Goal: Task Accomplishment & Management: Complete application form

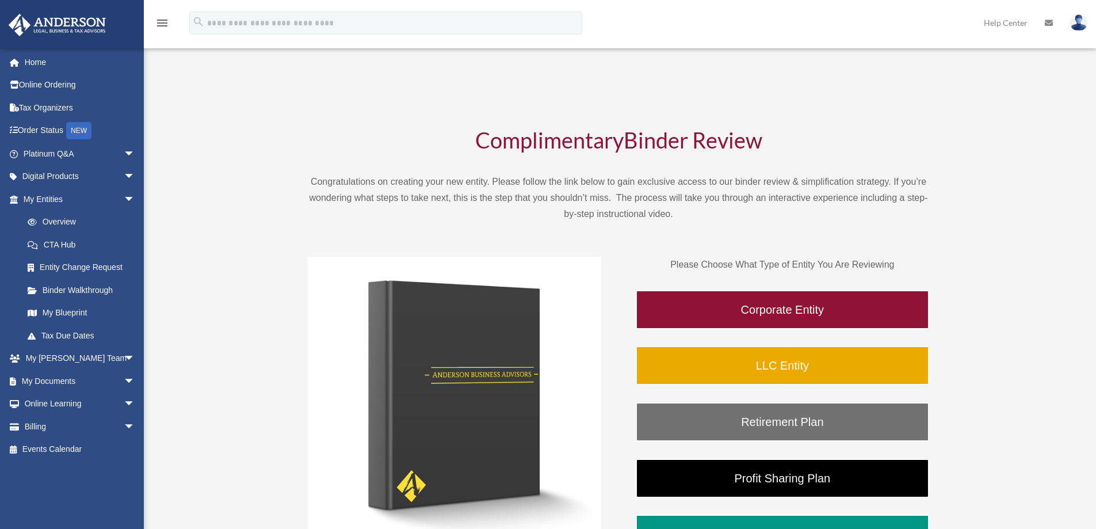
scroll to position [58, 0]
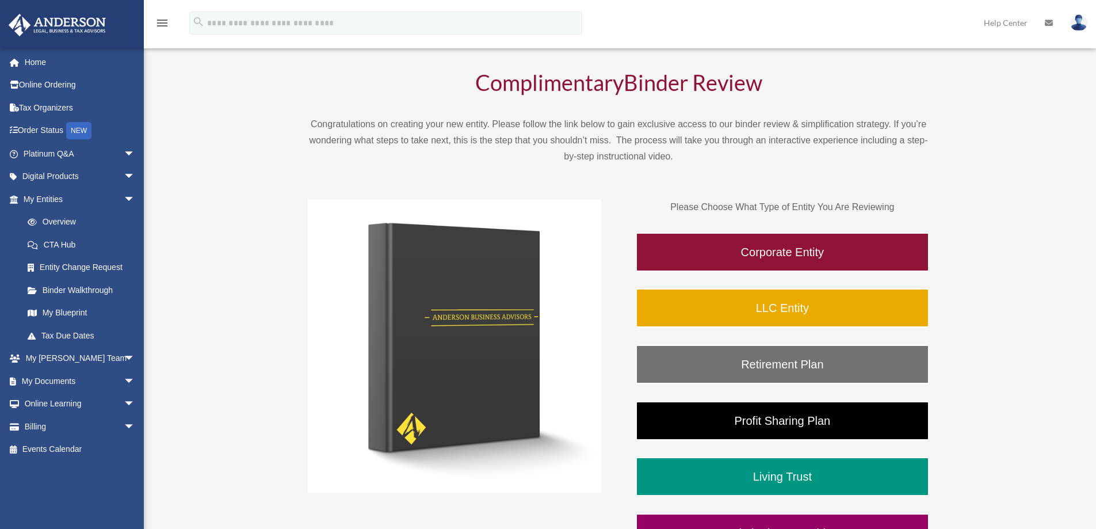
click at [279, 87] on div "Complimentary Binder Review Congratulations on creating your new entity. Please…" at bounding box center [619, 312] width 860 height 584
click at [124, 198] on span "arrow_drop_down" at bounding box center [135, 199] width 23 height 24
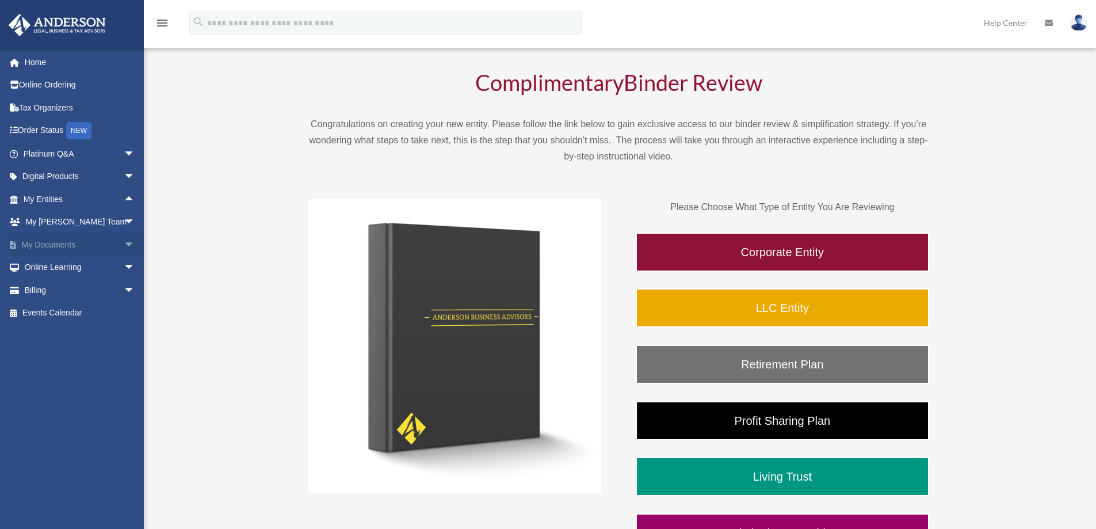
click at [124, 245] on span "arrow_drop_down" at bounding box center [135, 245] width 23 height 24
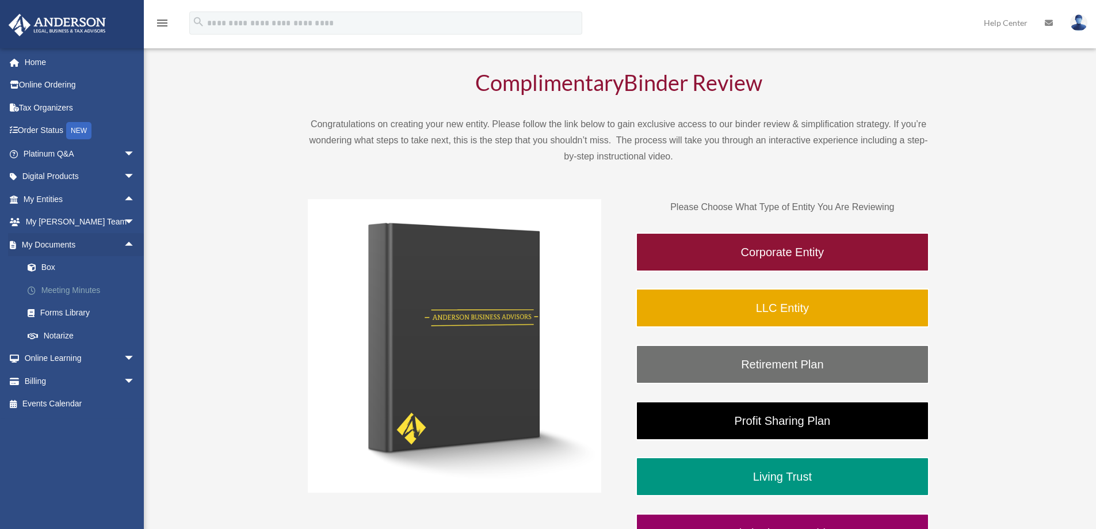
click at [68, 291] on link "Meeting Minutes" at bounding box center [84, 289] width 136 height 23
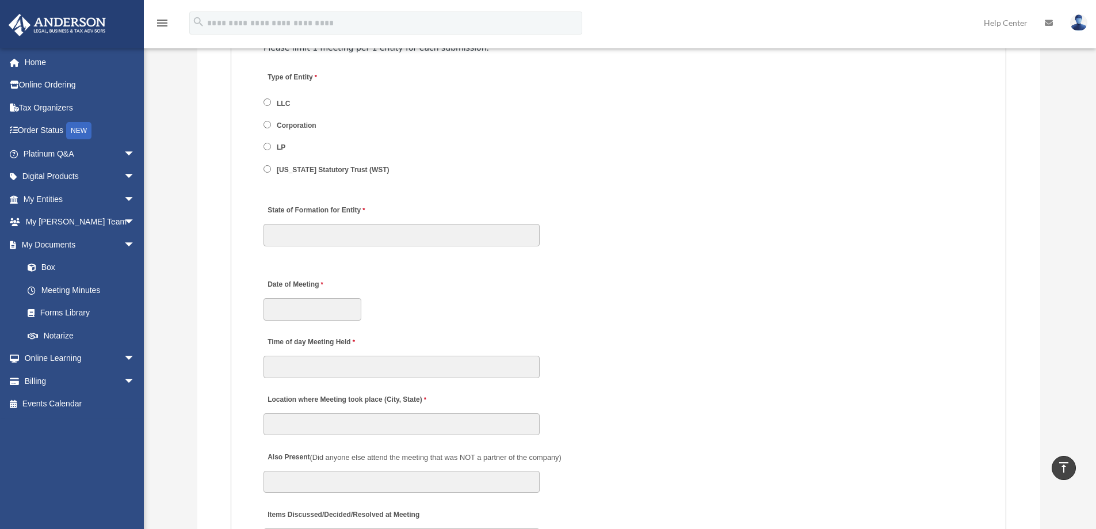
scroll to position [1438, 0]
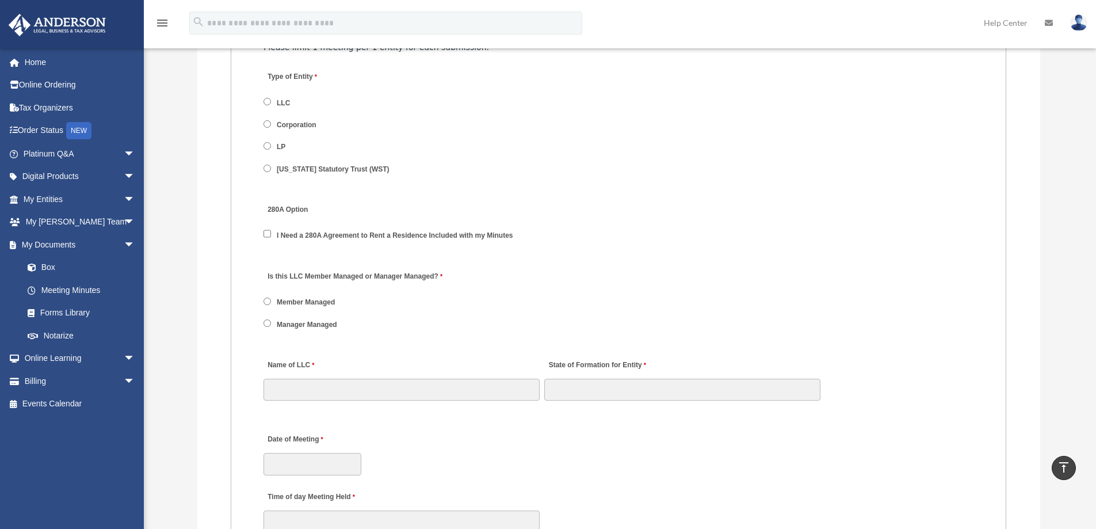
click at [301, 332] on span "Manager Managed" at bounding box center [305, 324] width 85 height 20
click at [301, 326] on label "Manager Managed" at bounding box center [307, 324] width 68 height 10
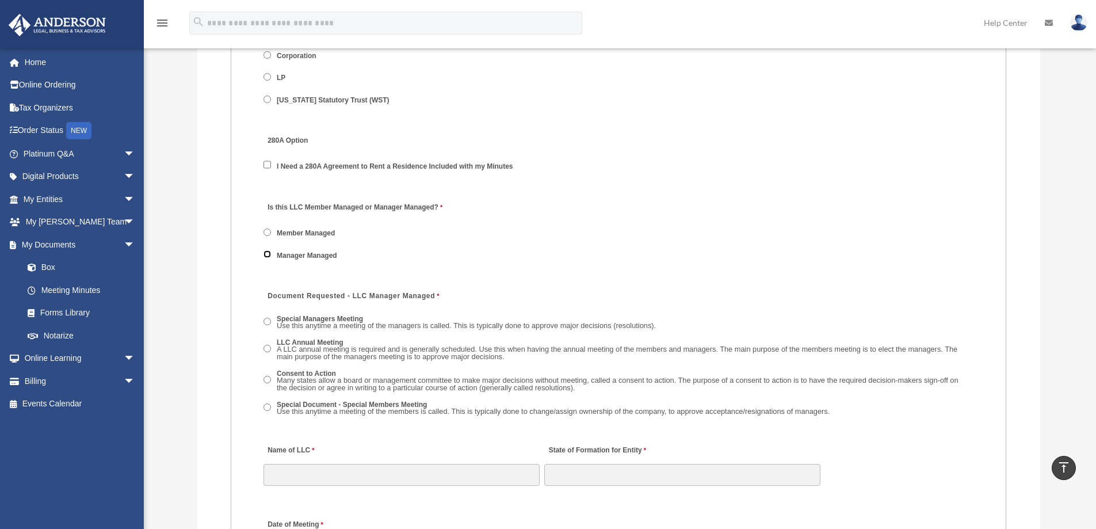
scroll to position [1610, 0]
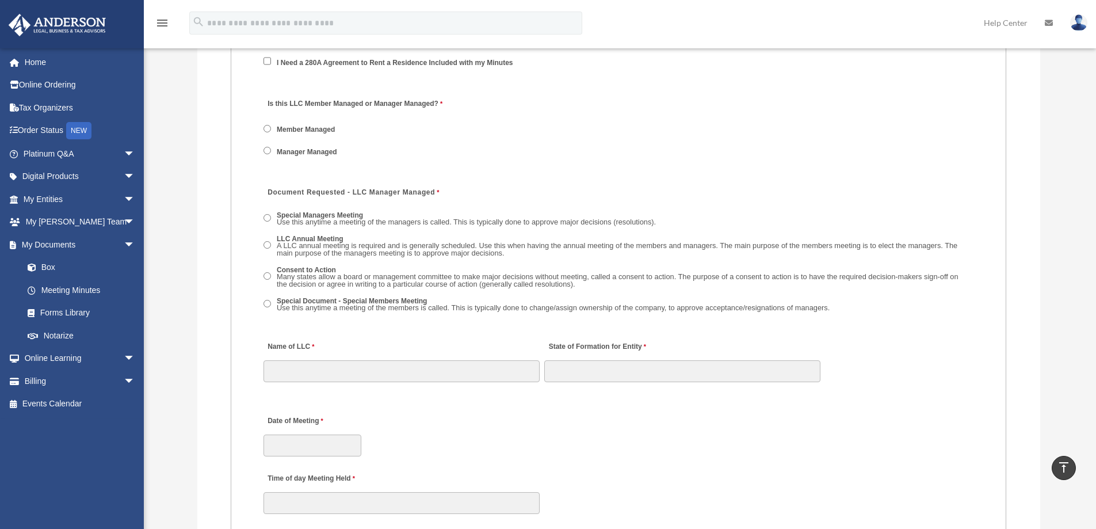
click at [721, 307] on span "Use this anytime a meeting of the members is called. This is typically done to …" at bounding box center [553, 307] width 553 height 9
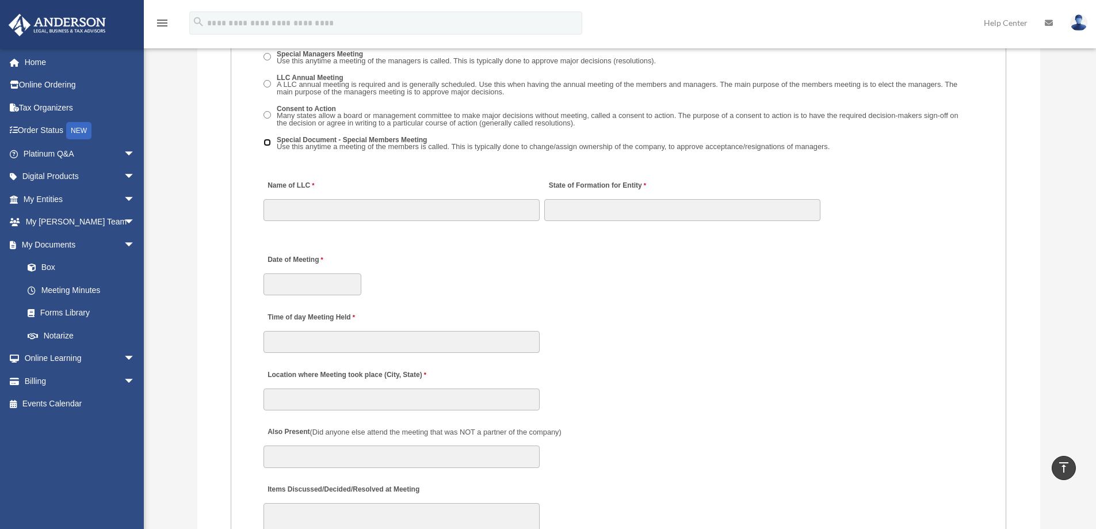
scroll to position [1783, 0]
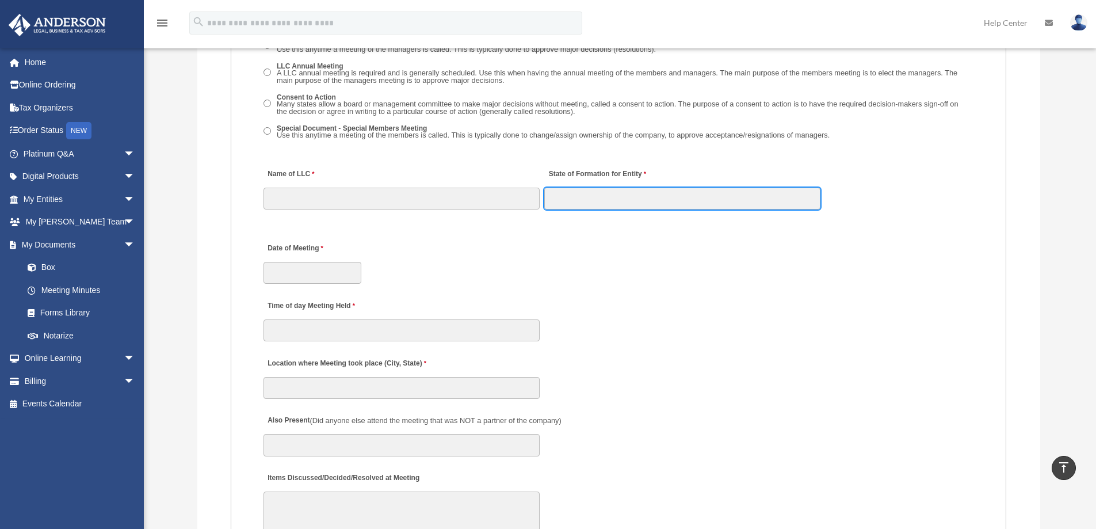
click at [667, 198] on input "State of Formation for Entity" at bounding box center [682, 198] width 276 height 22
click at [870, 226] on div at bounding box center [618, 218] width 712 height 17
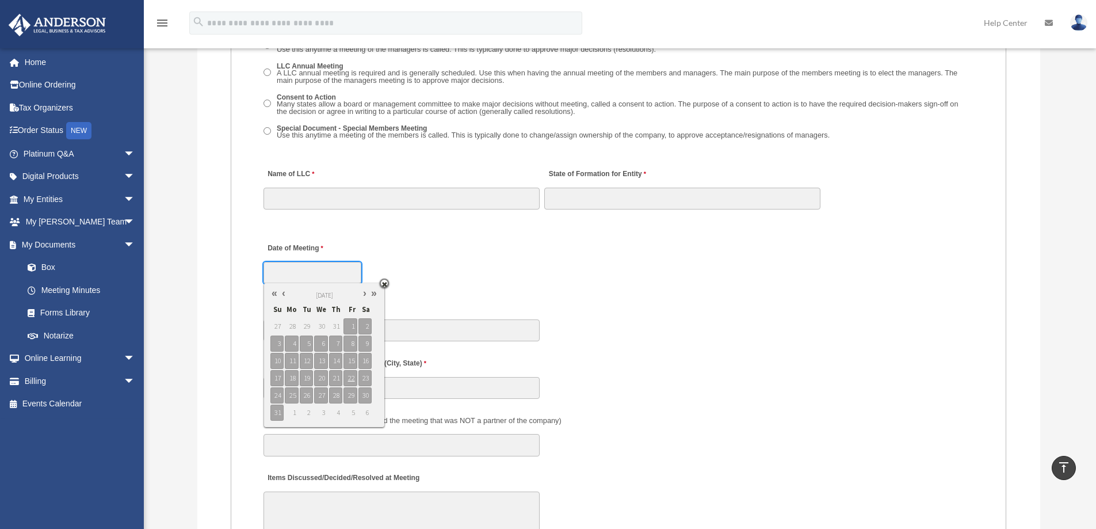
click at [339, 271] on input "Date of Meeting" at bounding box center [312, 273] width 98 height 22
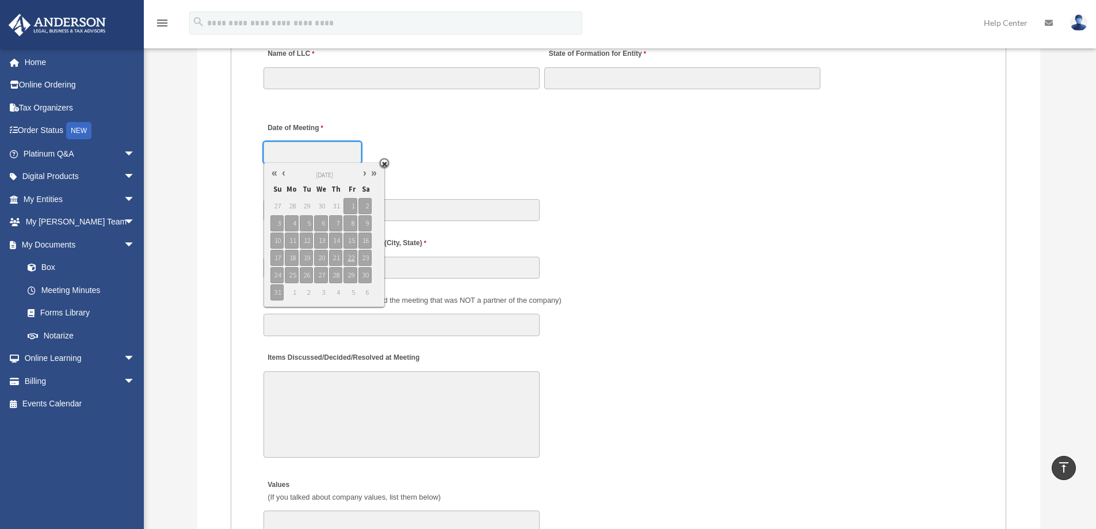
scroll to position [1955, 0]
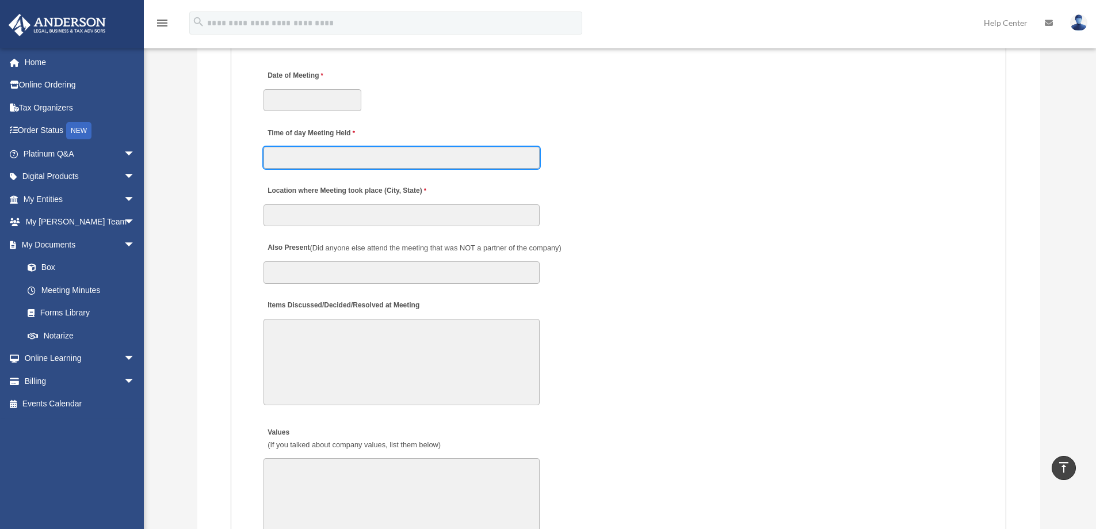
click at [473, 151] on input "Time of day Meeting Held" at bounding box center [401, 158] width 276 height 22
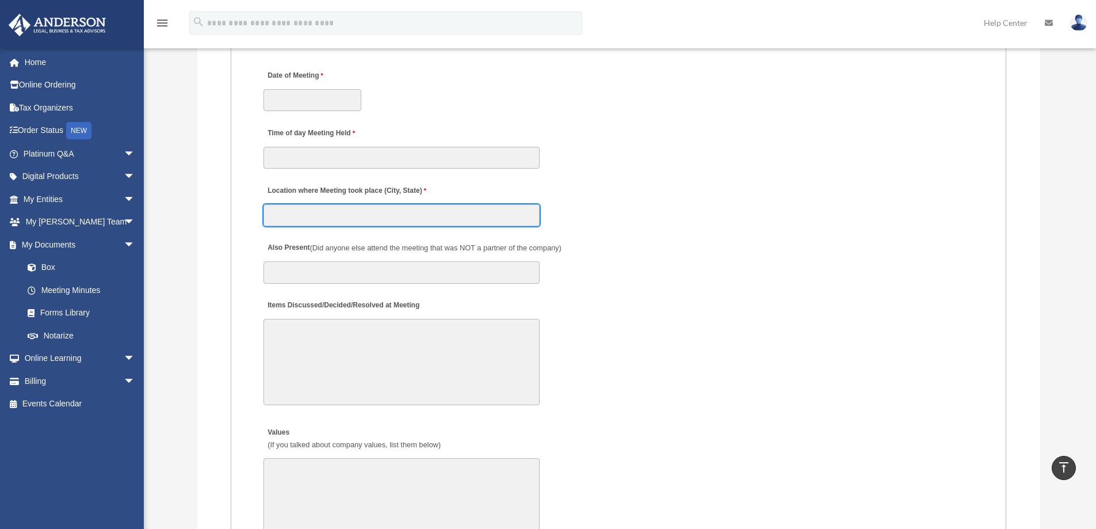
click at [515, 215] on input "Location where Meeting took place (City, State)" at bounding box center [401, 215] width 276 height 22
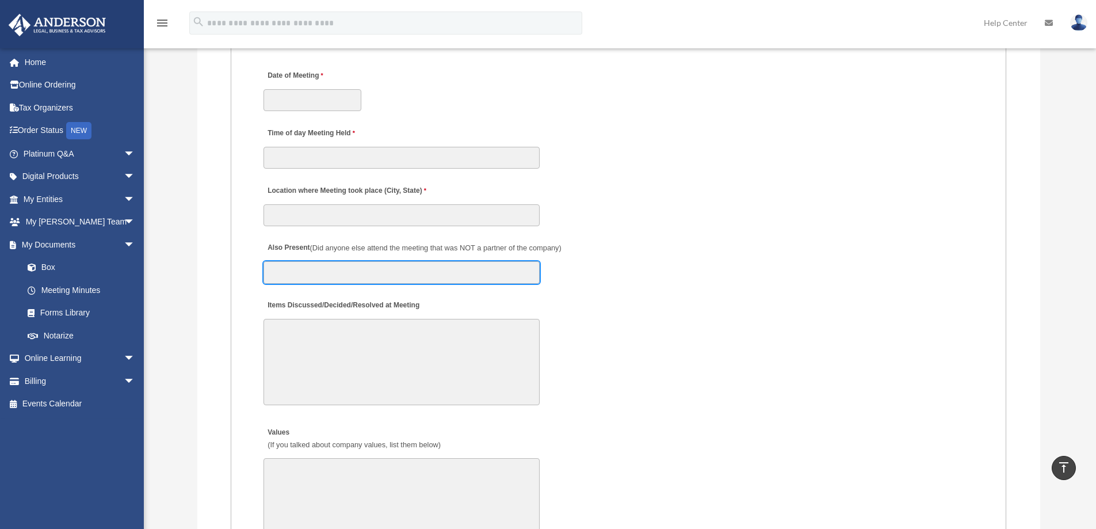
click at [484, 273] on input "Also Present (Did anyone else attend the meeting that was NOT a partner of the …" at bounding box center [401, 272] width 276 height 22
click at [451, 327] on textarea "Items Discussed/Decided/Resolved at Meeting" at bounding box center [401, 362] width 276 height 86
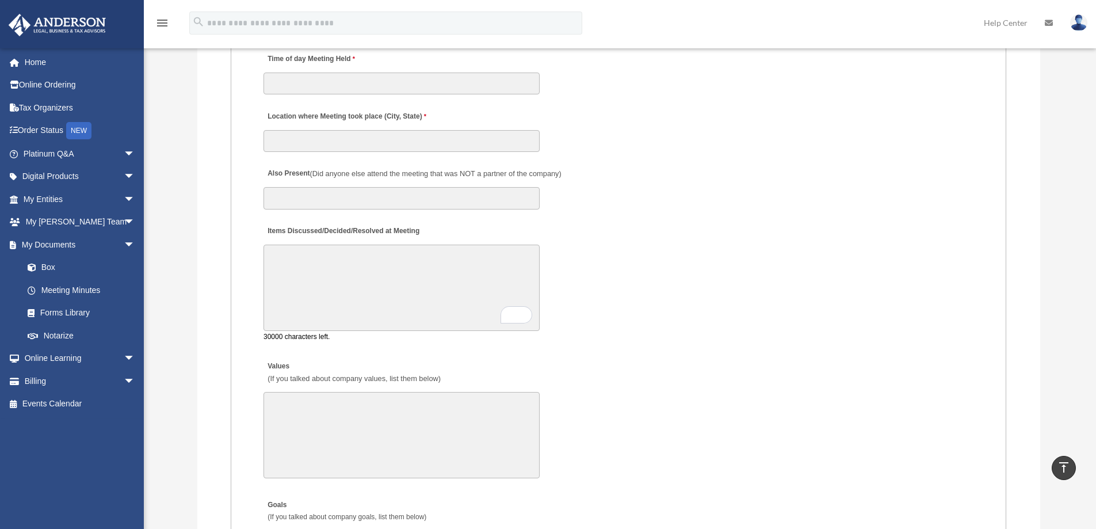
scroll to position [2185, 0]
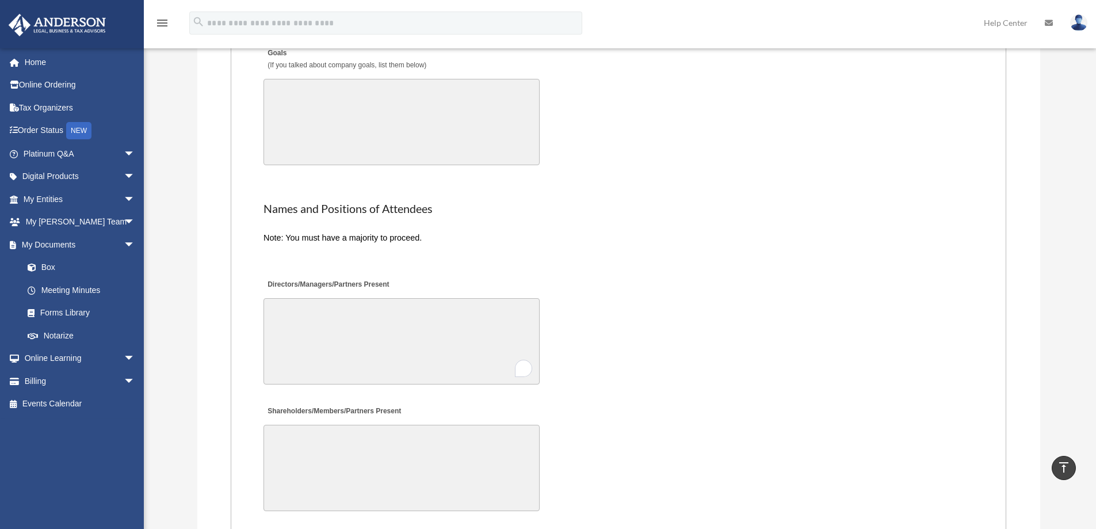
click at [358, 322] on textarea "Directors/Managers/Partners Present" at bounding box center [401, 341] width 276 height 86
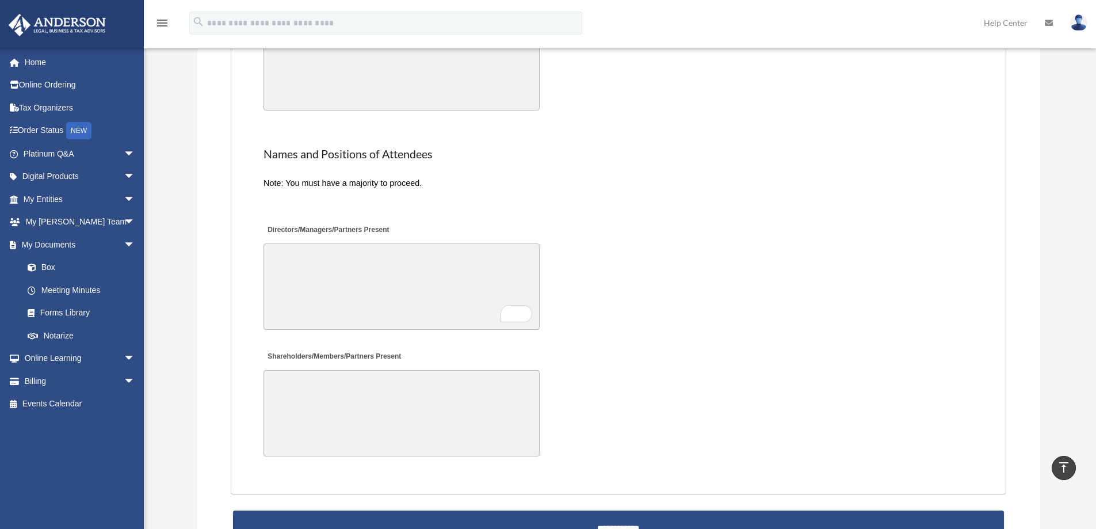
scroll to position [2580, 0]
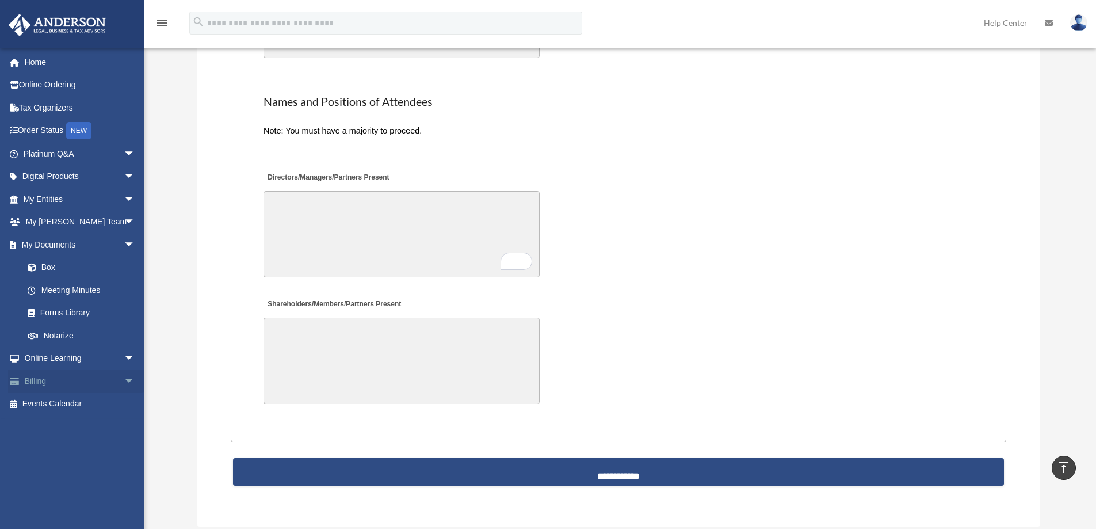
click at [124, 380] on span "arrow_drop_down" at bounding box center [135, 381] width 23 height 24
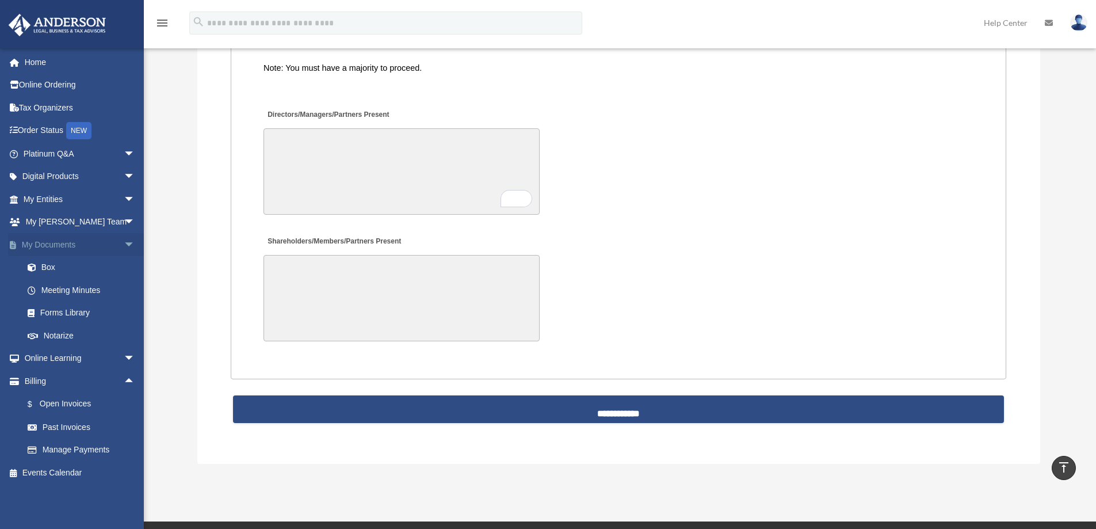
scroll to position [2695, 0]
